Goal: Find specific page/section: Find specific page/section

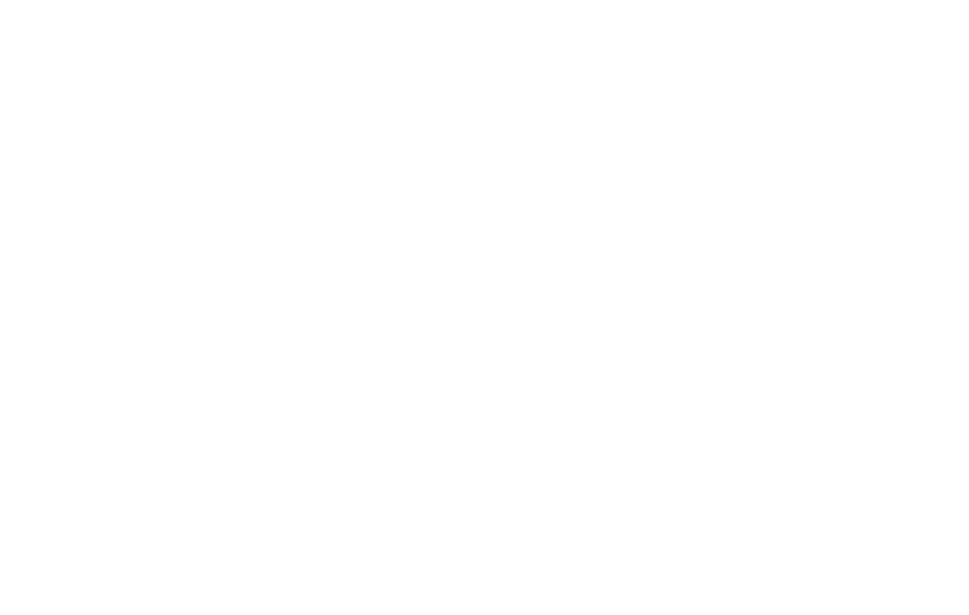
click at [163, 0] on html at bounding box center [484, 0] width 969 height 0
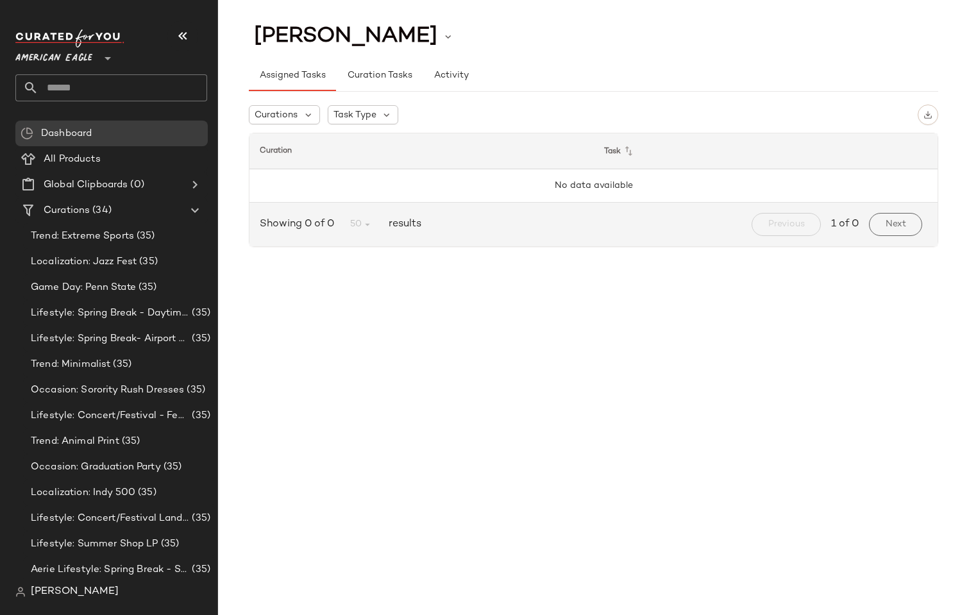
click at [435, 367] on div "[PERSON_NAME] Assigned Tasks Curation Tasks Activity Curations Task Type Curati…" at bounding box center [593, 318] width 751 height 594
click at [32, 276] on div "Game Day: Penn State (35)" at bounding box center [119, 287] width 192 height 26
click at [528, 295] on div "Kylie Boyd Assigned Tasks Curation Tasks Activity Curations Task Type Curation …" at bounding box center [593, 318] width 751 height 594
